Goal: Transaction & Acquisition: Book appointment/travel/reservation

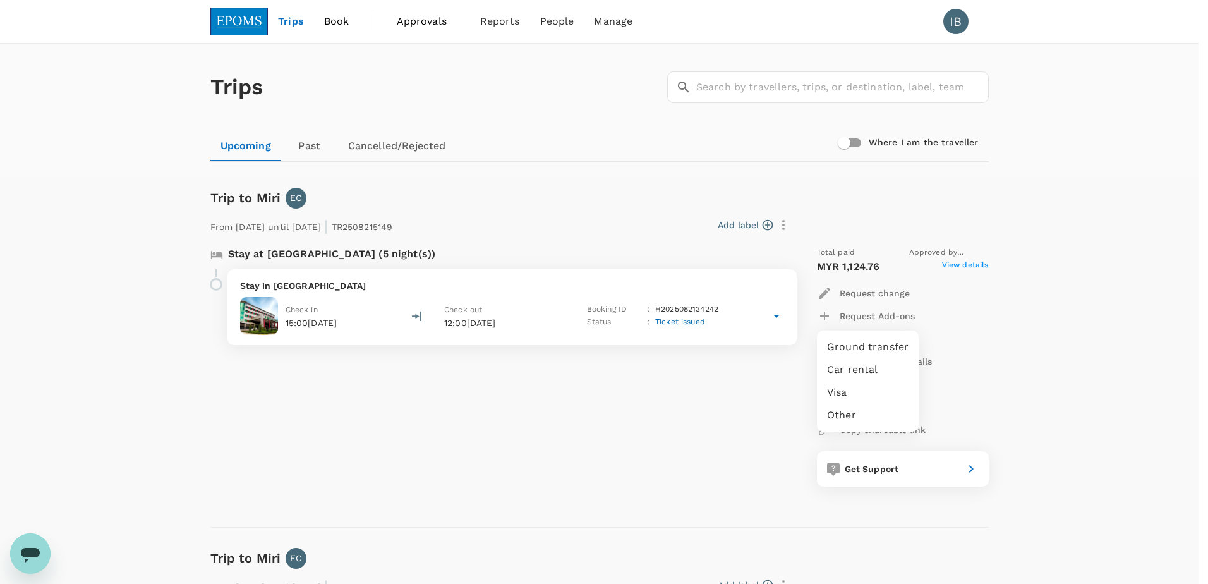
click at [284, 27] on div at bounding box center [604, 292] width 1208 height 584
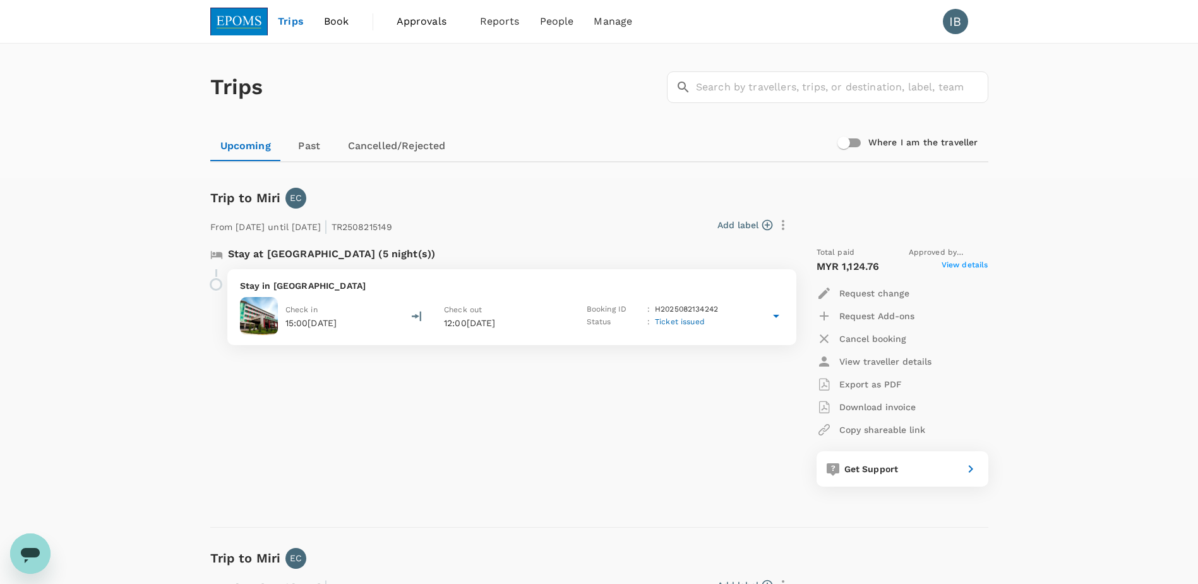
click at [332, 23] on span "Book" at bounding box center [336, 21] width 25 height 15
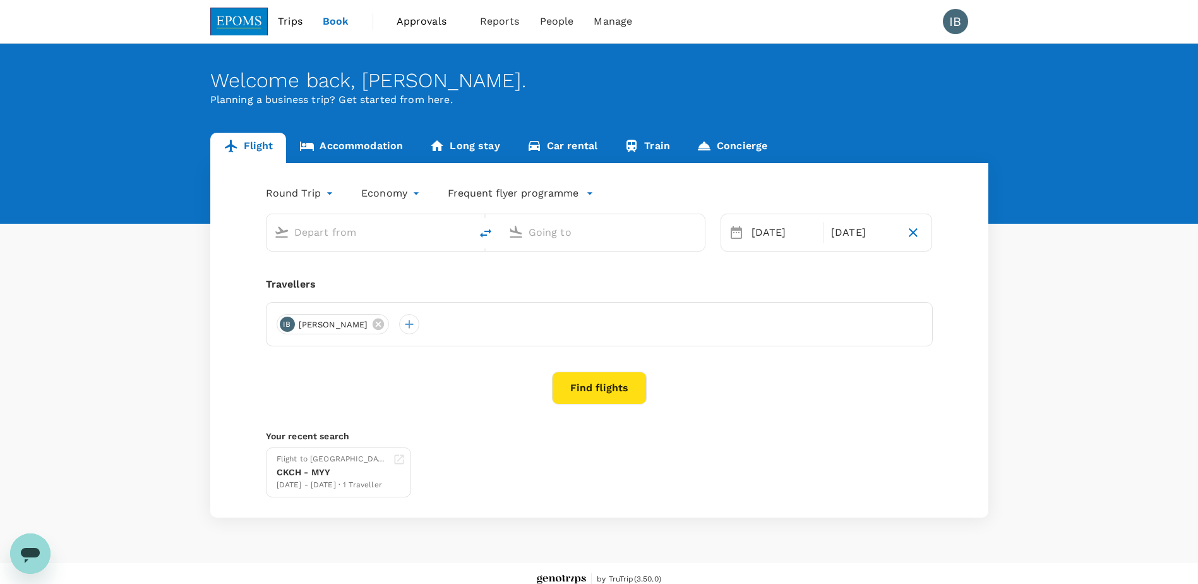
click at [354, 238] on input "text" at bounding box center [369, 232] width 150 height 20
type input "Sibu, [GEOGRAPHIC_DATA] (any)"
type input "Miri Intl (MYY)"
type input "Sibu, [GEOGRAPHIC_DATA] (any)"
type input "Miri Intl (MYY)"
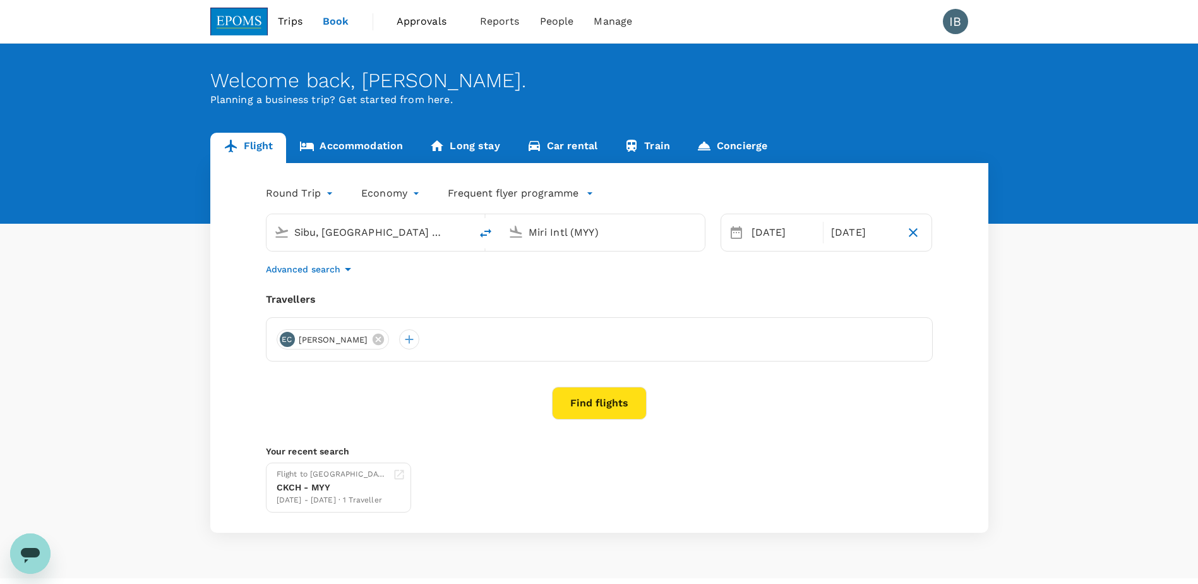
click at [315, 195] on body "Trips Book Approvals 0 Reports People Manage IB Welcome back , [PERSON_NAME] . …" at bounding box center [599, 305] width 1198 height 611
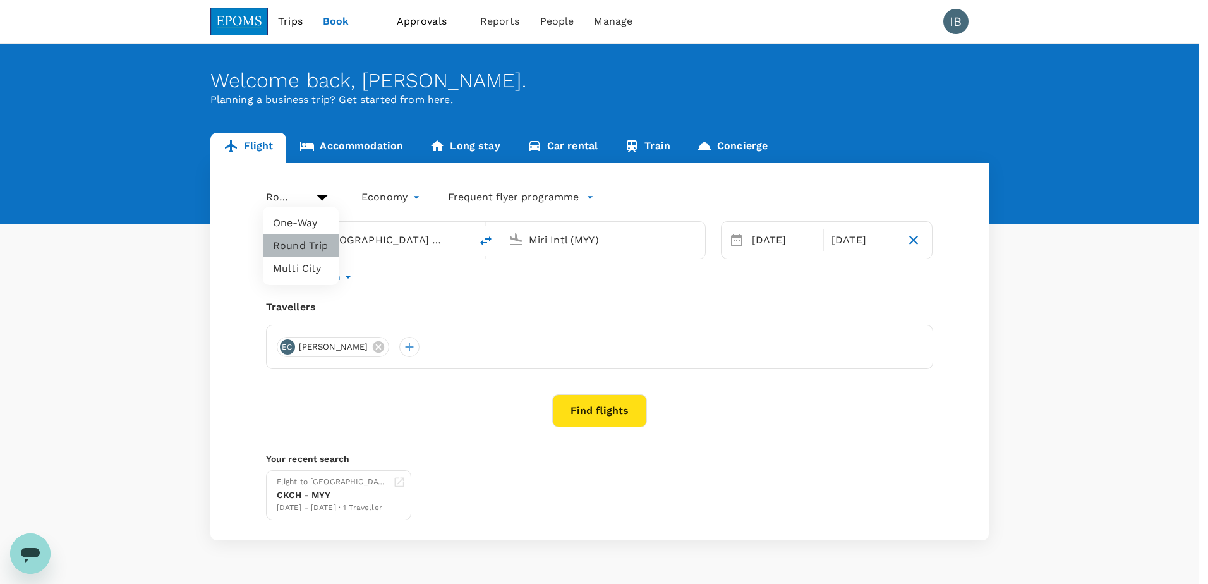
click at [304, 247] on li "Round Trip" at bounding box center [301, 245] width 76 height 23
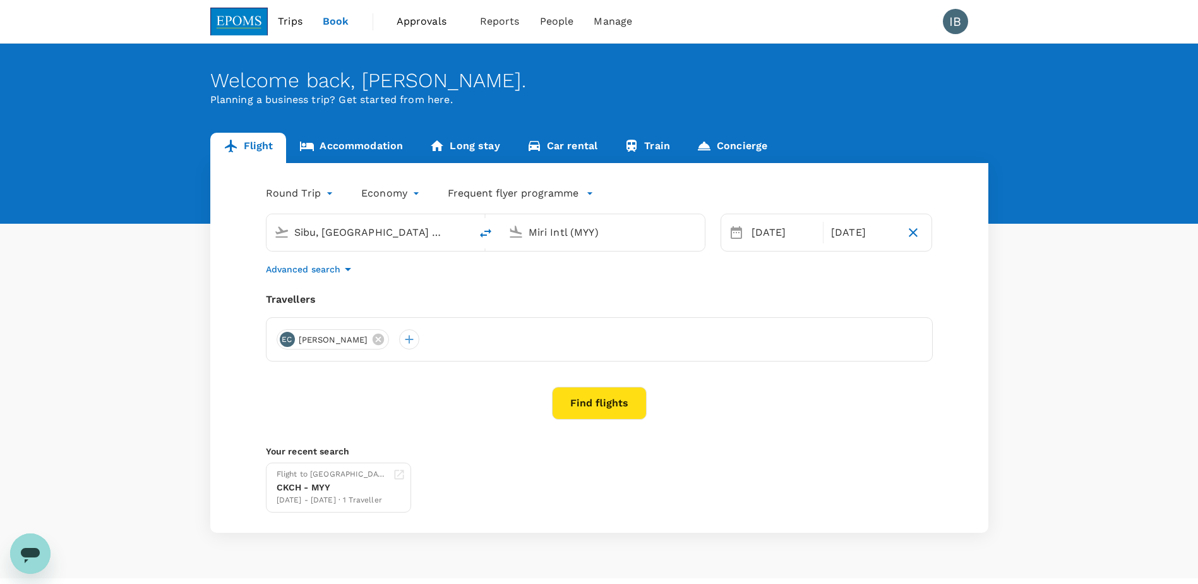
click at [324, 234] on input "Sibu, [GEOGRAPHIC_DATA] (any)" at bounding box center [369, 232] width 150 height 20
drag, startPoint x: 338, startPoint y: 285, endPoint x: 387, endPoint y: 265, distance: 53.0
click at [339, 276] on p "Kota Kinabalu Intl" at bounding box center [386, 269] width 250 height 13
type input "Kota Kinabalu Intl (BKI)"
click at [782, 235] on div "[DATE]" at bounding box center [784, 232] width 74 height 25
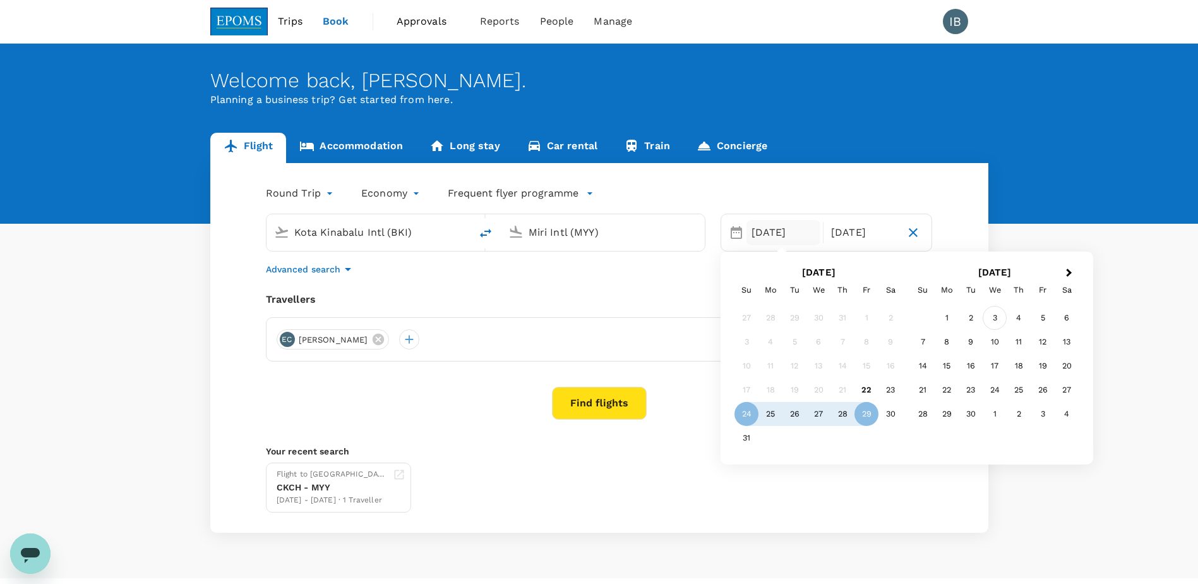
click at [999, 318] on div "3" at bounding box center [995, 318] width 24 height 24
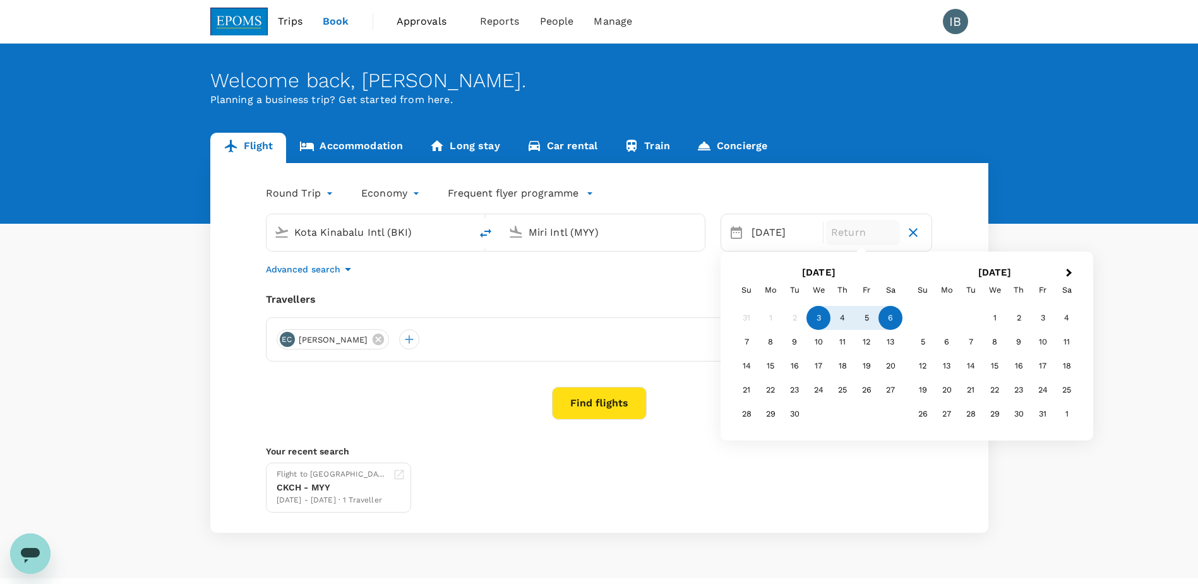
click at [889, 315] on div "6" at bounding box center [891, 318] width 24 height 24
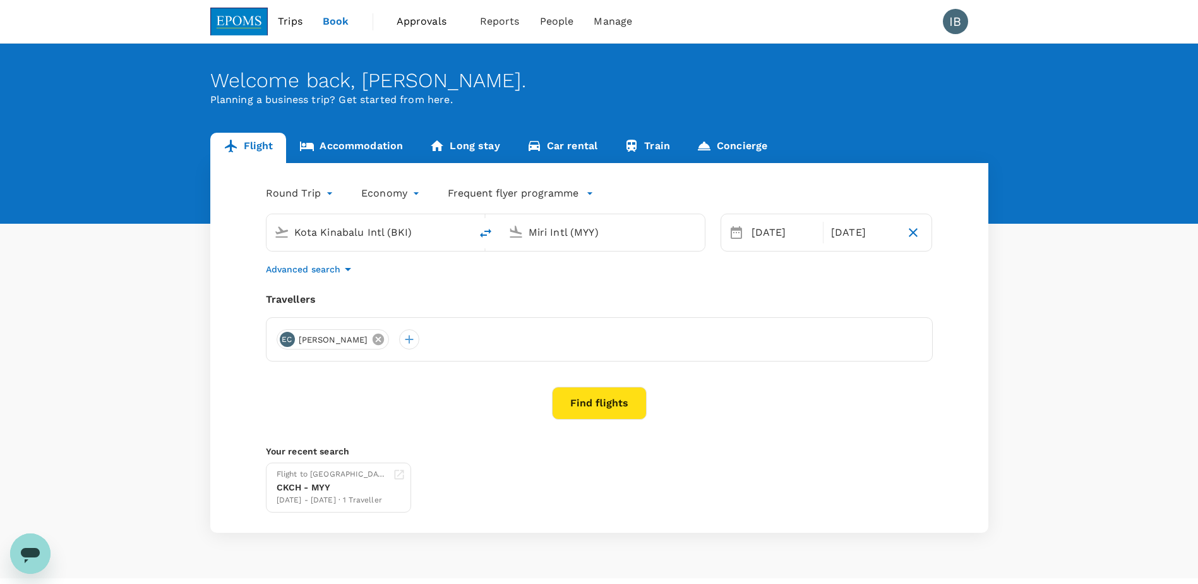
click at [373, 340] on icon at bounding box center [378, 338] width 11 height 11
click at [577, 399] on button "Find flights" at bounding box center [599, 403] width 95 height 33
click at [289, 339] on div at bounding box center [287, 339] width 20 height 20
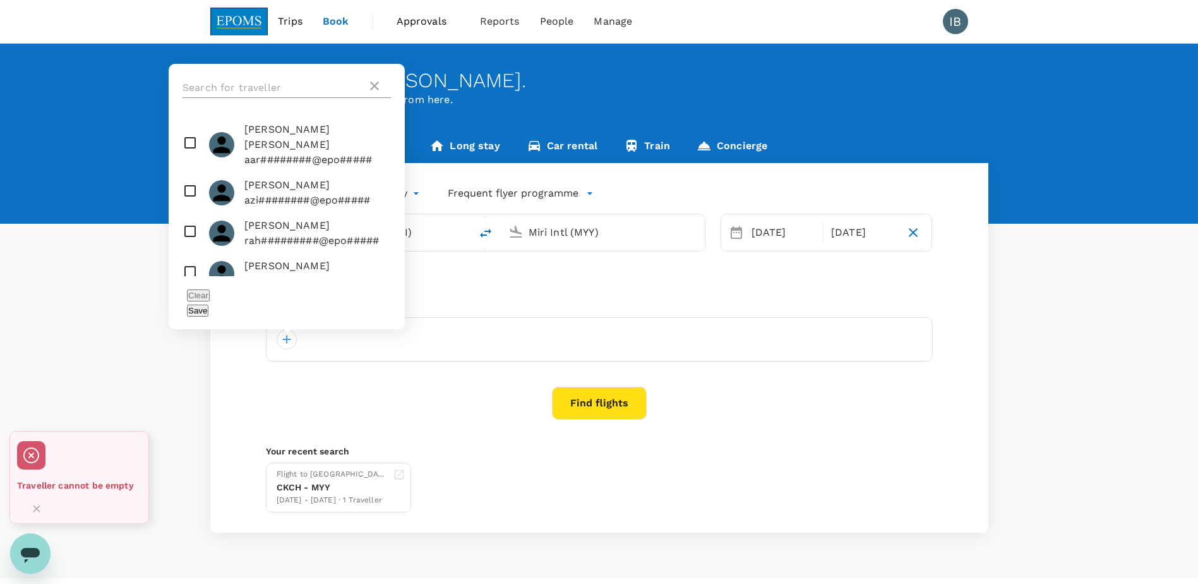
click at [234, 98] on input "text" at bounding box center [275, 88] width 184 height 20
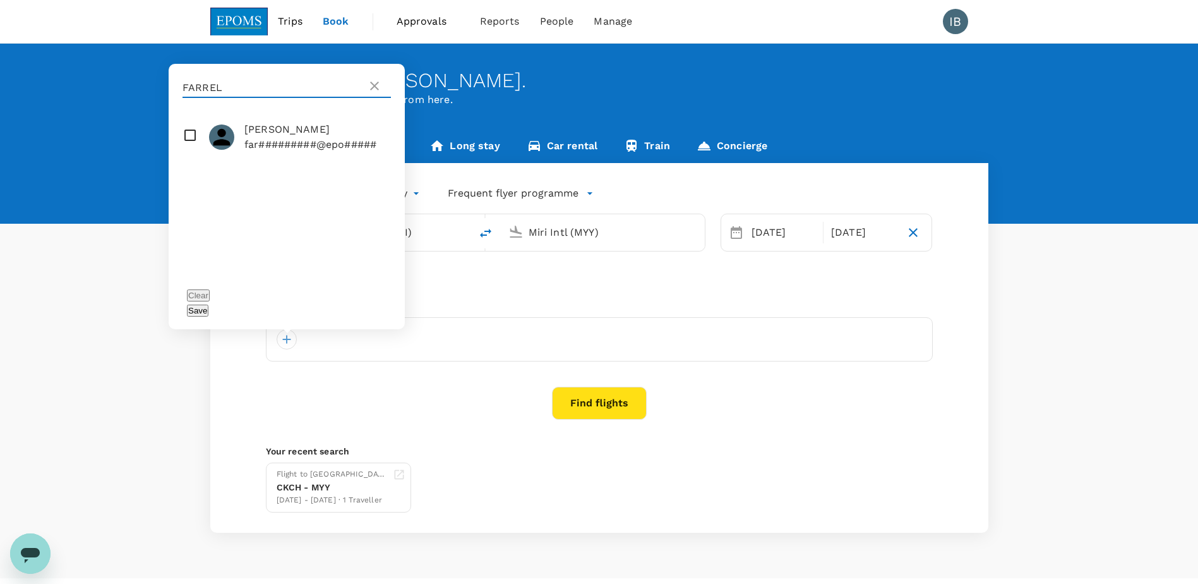
type input "FARREL"
click at [313, 152] on p "far#########@epo#####" at bounding box center [310, 144] width 132 height 15
checkbox input "true"
click at [208, 313] on button "Save" at bounding box center [197, 310] width 21 height 12
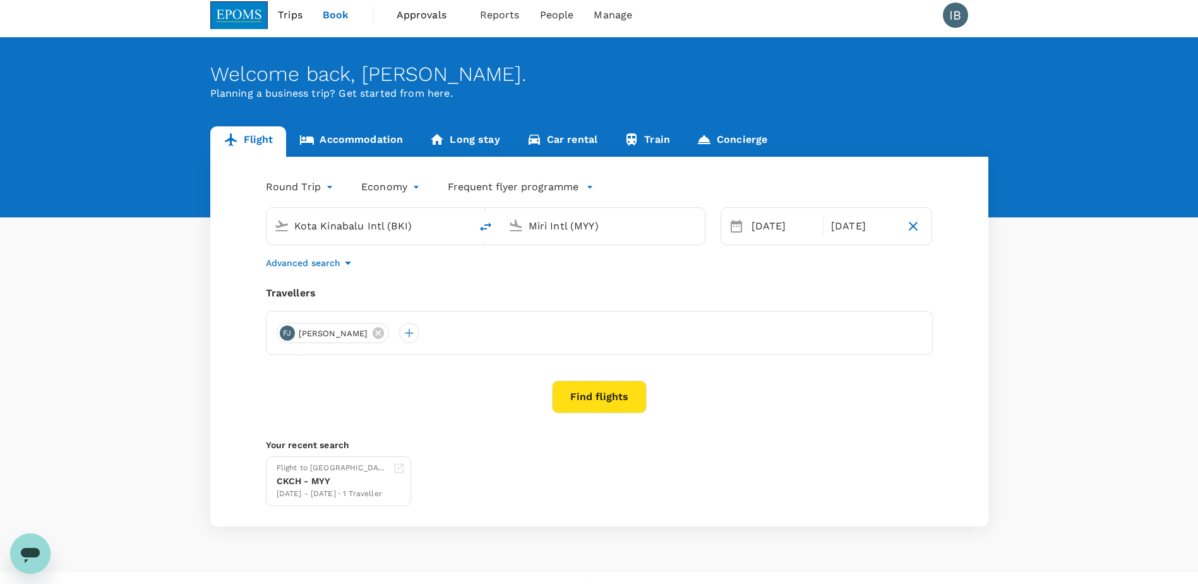
scroll to position [27, 0]
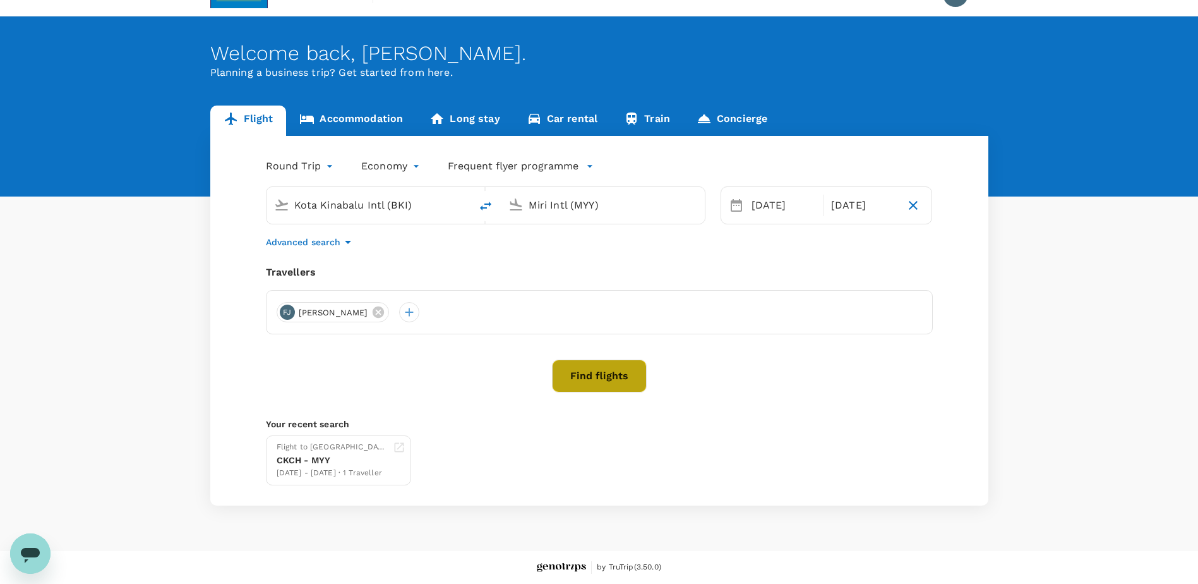
click at [596, 378] on button "Find flights" at bounding box center [599, 375] width 95 height 33
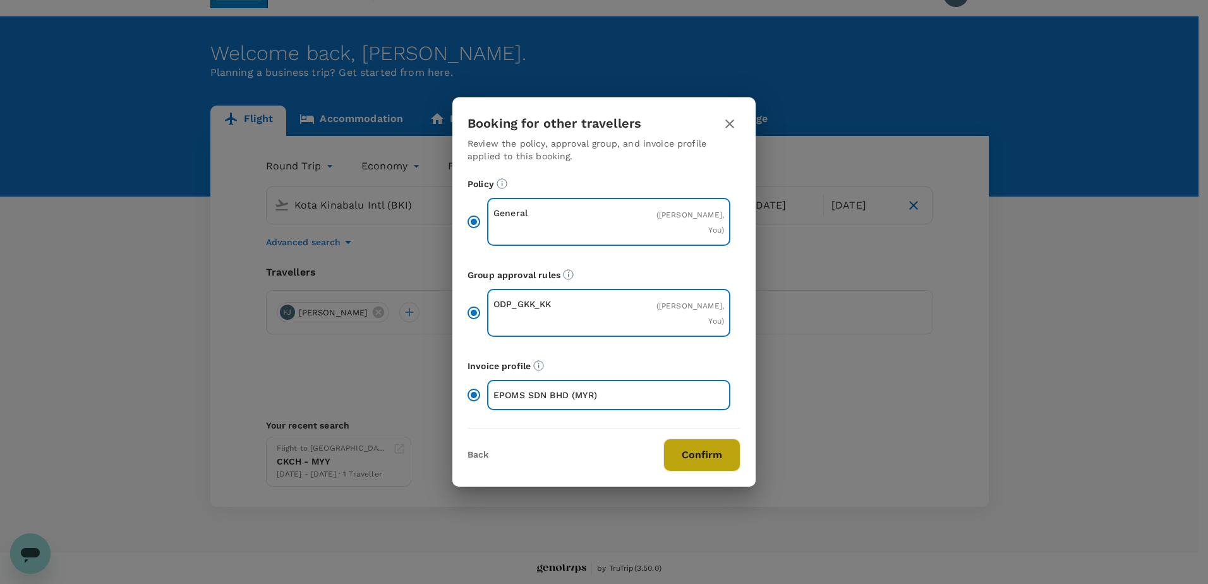
click at [703, 454] on button "Confirm" at bounding box center [701, 454] width 77 height 33
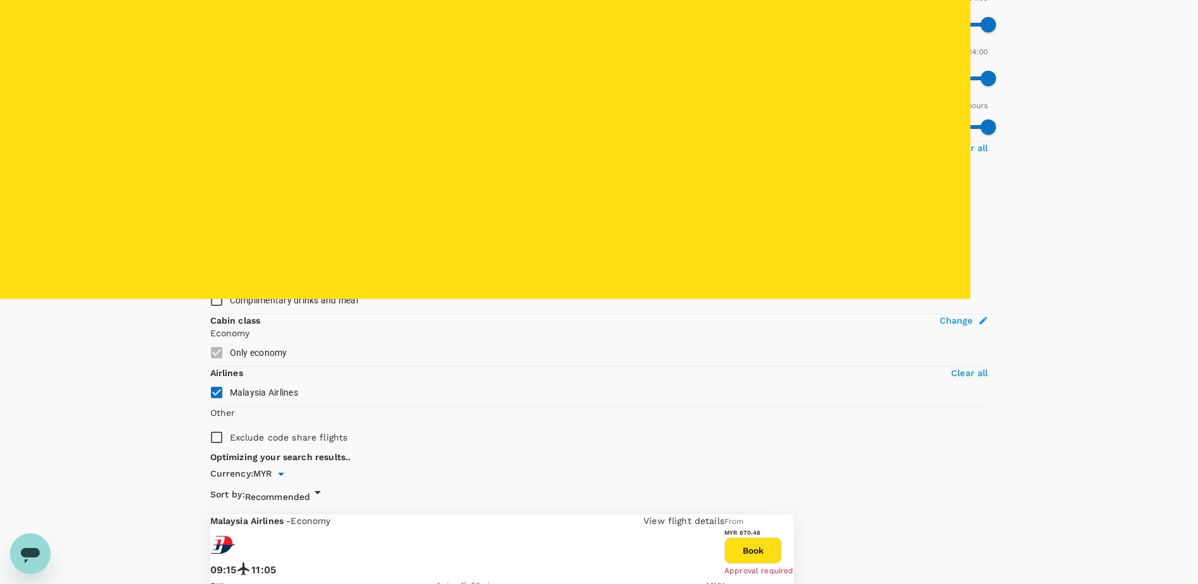
scroll to position [316, 0]
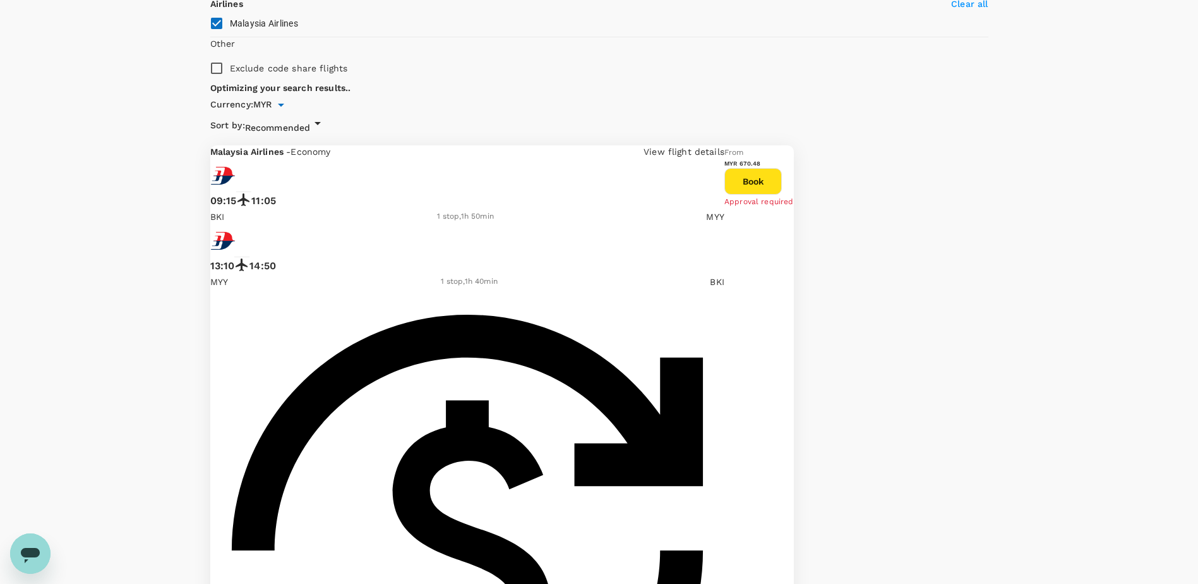
type input "825"
checkbox input "false"
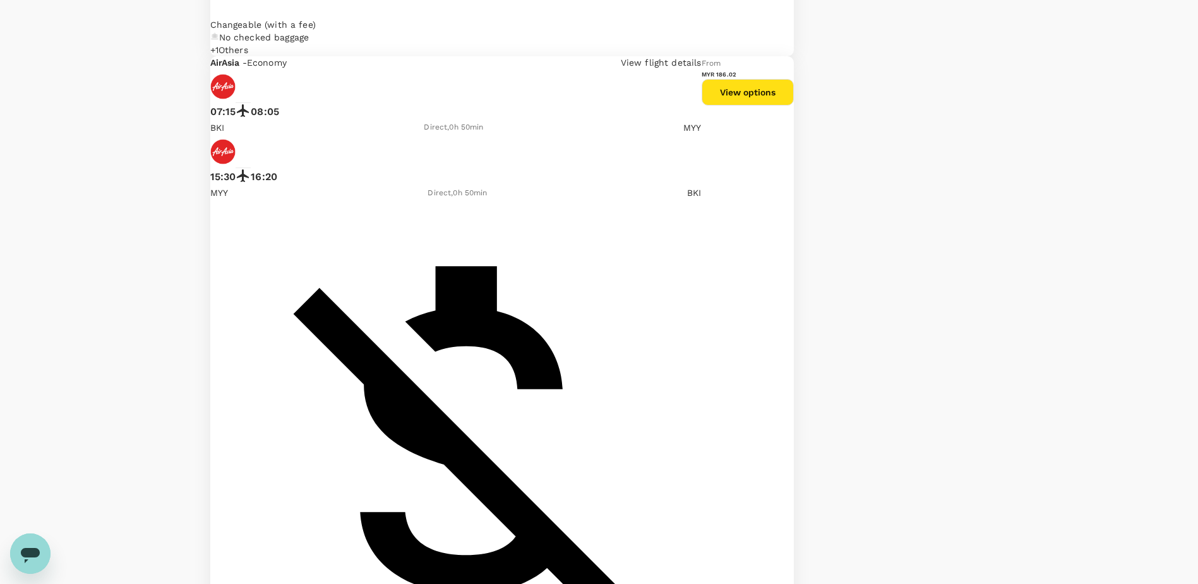
scroll to position [2021, 0]
